Goal: Task Accomplishment & Management: Use online tool/utility

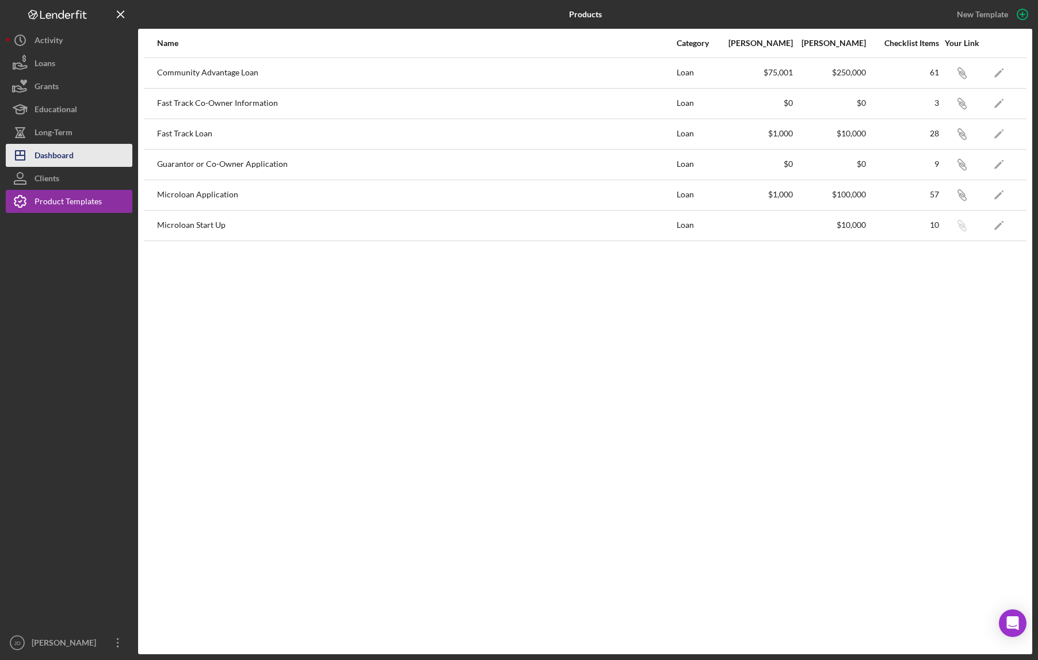
click at [51, 155] on div "Dashboard" at bounding box center [54, 157] width 39 height 26
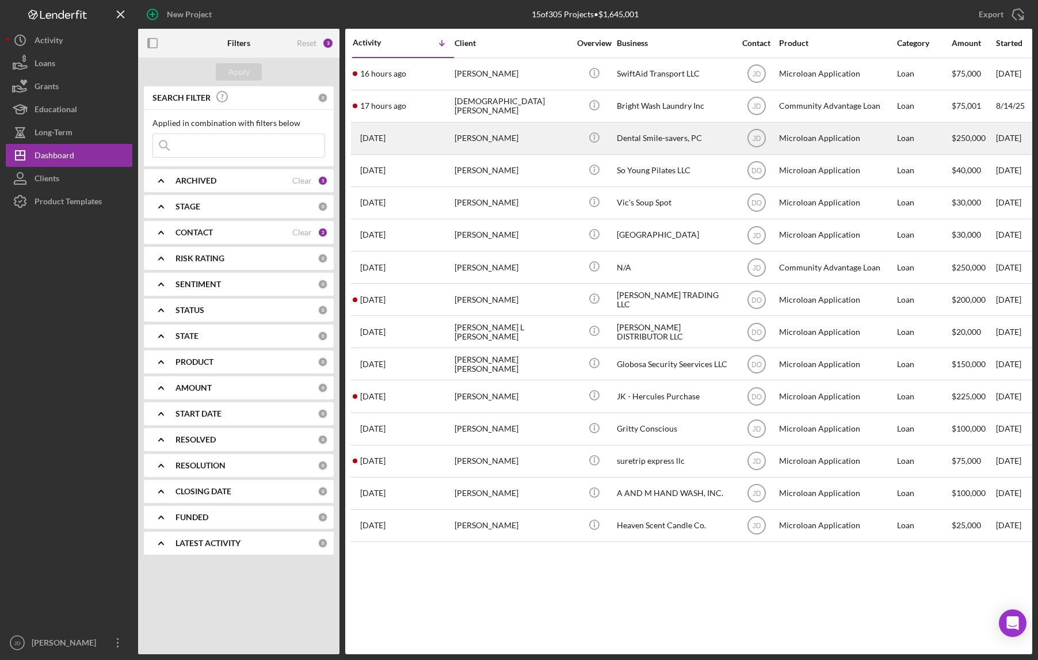
click at [653, 142] on div "Dental Smile-savers, PC" at bounding box center [674, 138] width 115 height 31
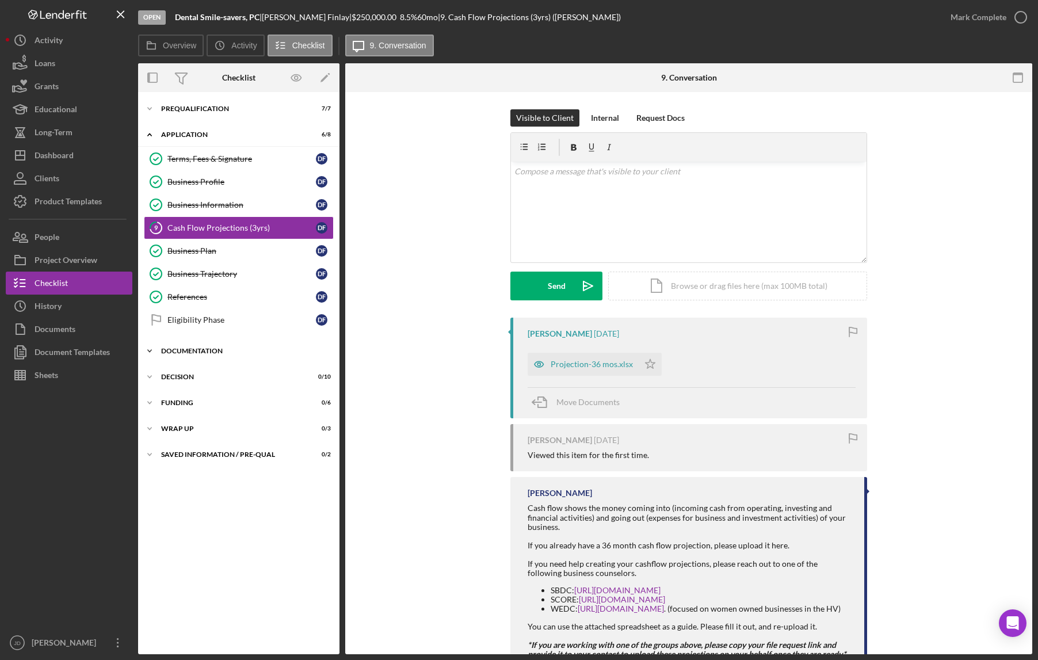
click at [148, 352] on icon "Icon/Expander" at bounding box center [149, 351] width 23 height 23
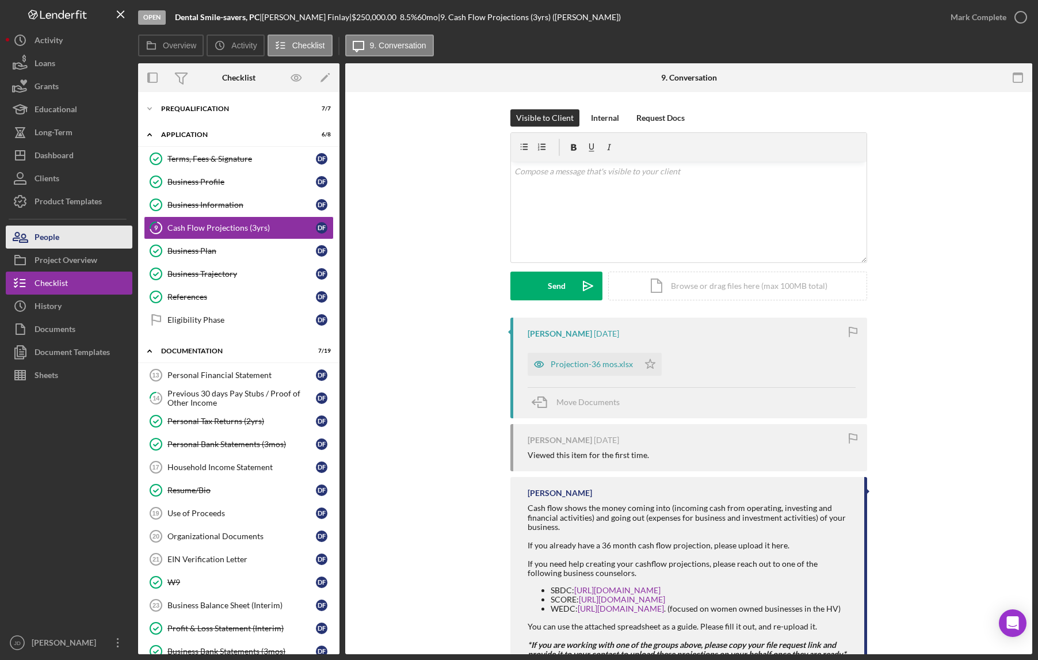
click at [57, 238] on div "People" at bounding box center [47, 239] width 25 height 26
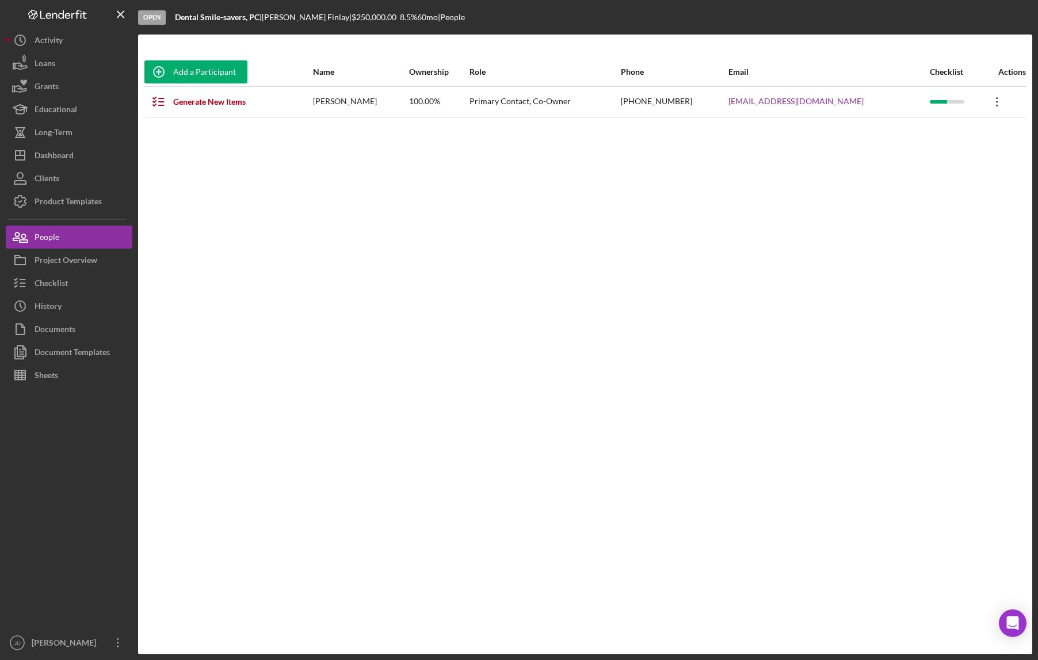
click at [994, 101] on icon "Icon/Overflow" at bounding box center [997, 101] width 29 height 29
click at [993, 101] on icon "Icon/Overflow" at bounding box center [997, 101] width 29 height 29
drag, startPoint x: 227, startPoint y: 102, endPoint x: 258, endPoint y: 160, distance: 65.4
click at [258, 160] on div "Add a Participant Name Ownership Role Phone Email Checklist Actions Generate Ne…" at bounding box center [585, 345] width 894 height 574
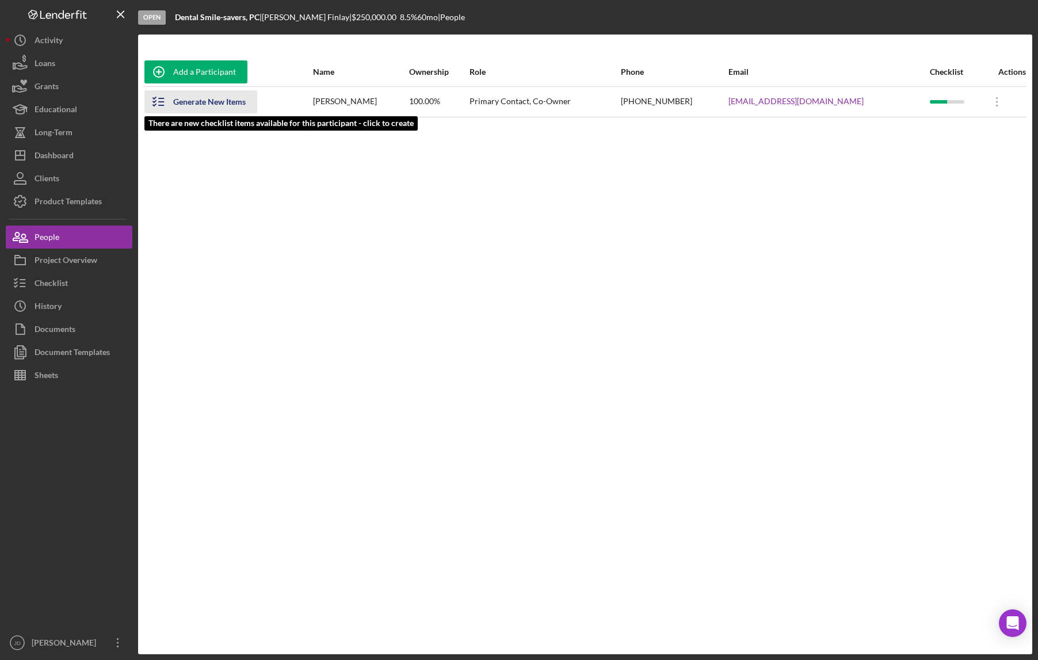
click at [231, 104] on div "Generate New Items" at bounding box center [209, 101] width 73 height 23
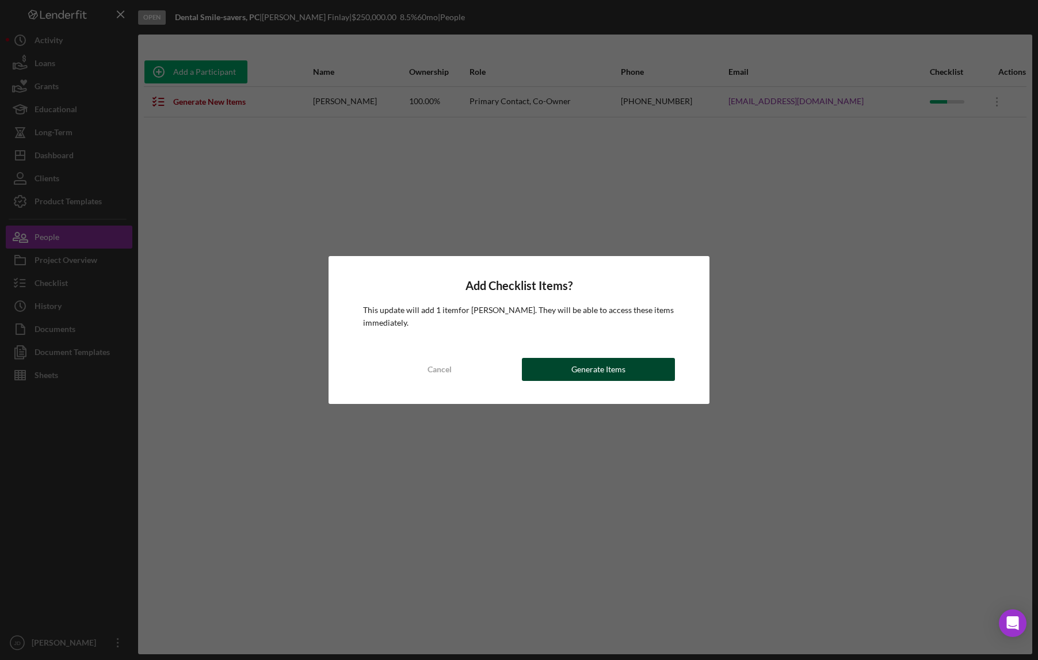
click at [630, 373] on button "Generate Items" at bounding box center [598, 369] width 153 height 23
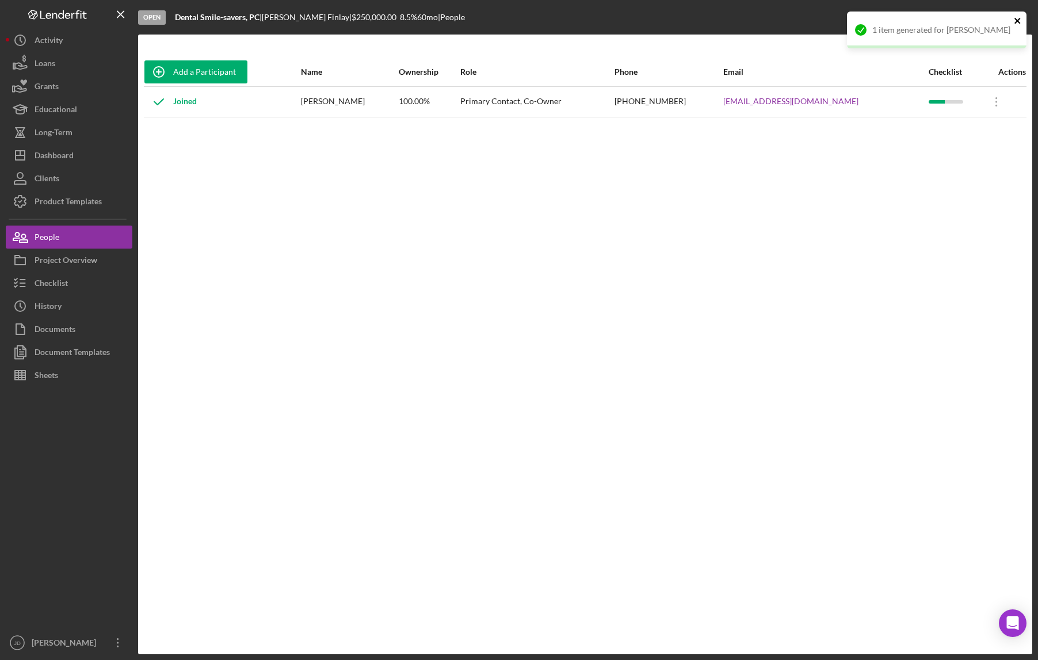
click at [1015, 21] on icon "close" at bounding box center [1018, 20] width 8 height 9
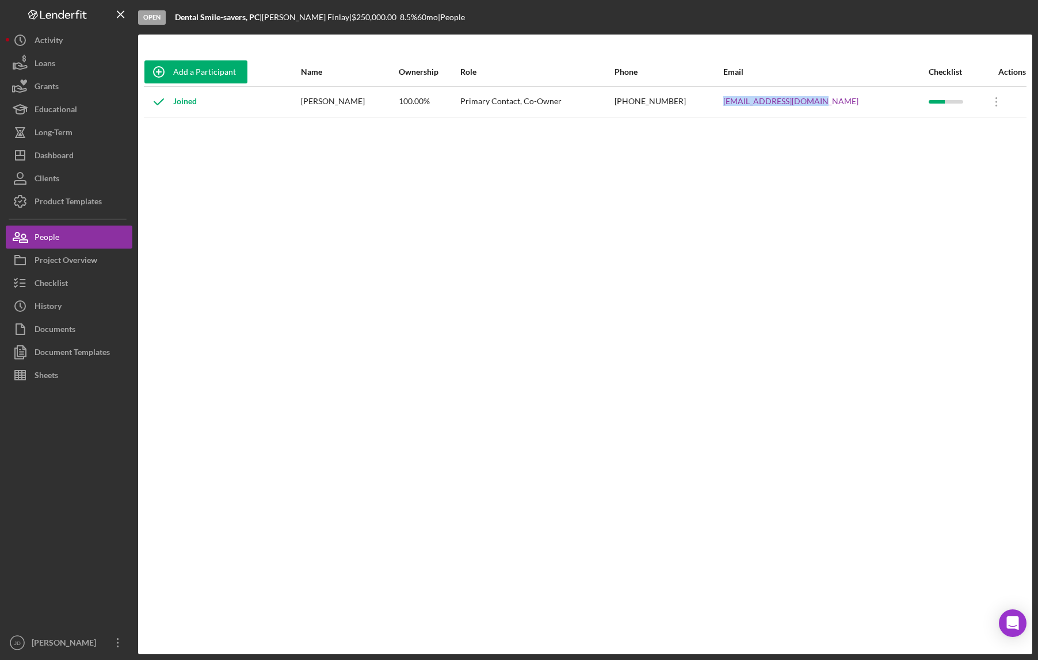
drag, startPoint x: 852, startPoint y: 102, endPoint x: 757, endPoint y: 99, distance: 94.4
click at [757, 99] on td "[EMAIL_ADDRESS][DOMAIN_NAME]" at bounding box center [825, 101] width 205 height 31
copy link "[EMAIL_ADDRESS][DOMAIN_NAME]"
